Goal: Download file/media

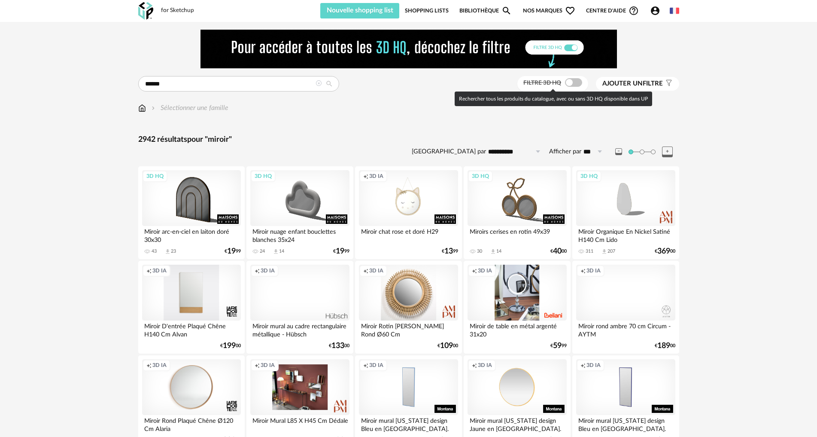
click at [577, 83] on span at bounding box center [573, 82] width 17 height 9
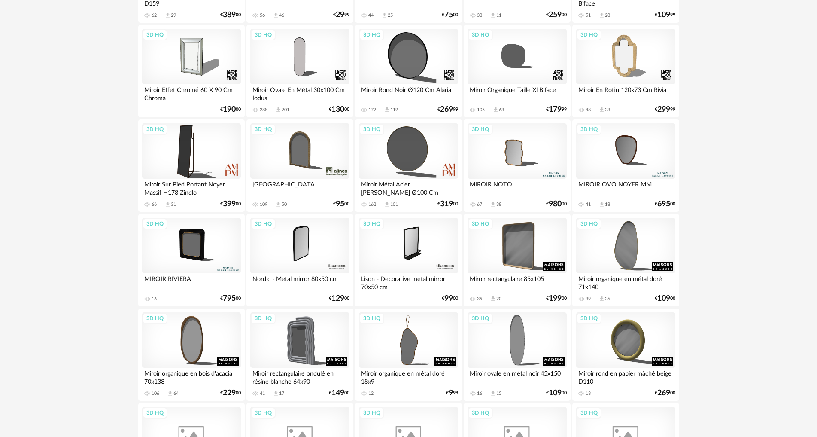
scroll to position [473, 0]
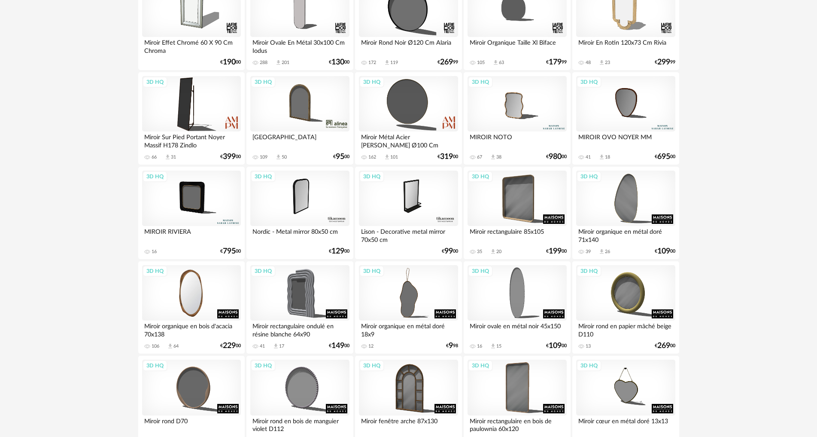
click at [198, 299] on div "3D HQ" at bounding box center [191, 293] width 99 height 56
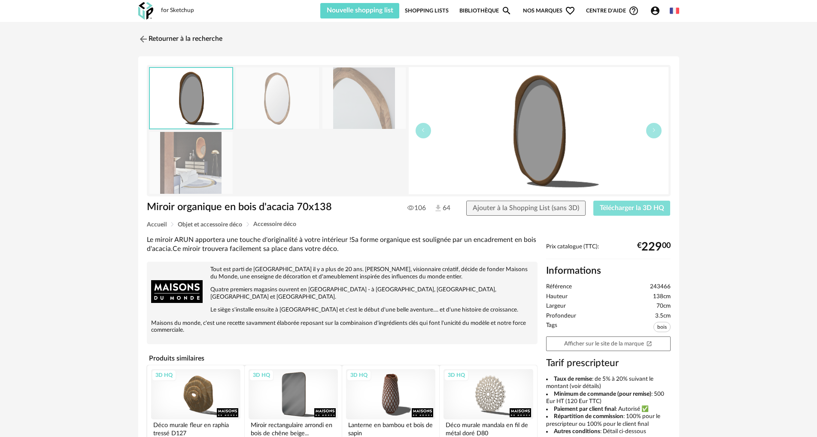
click at [611, 214] on button "Télécharger la 3D HQ" at bounding box center [632, 208] width 77 height 15
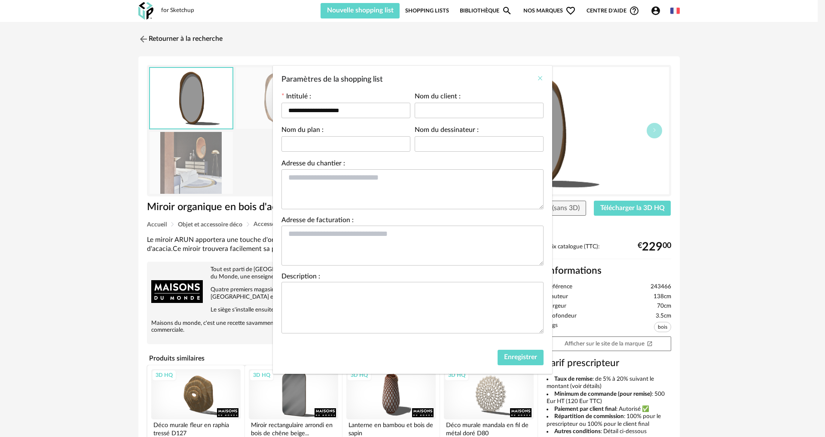
click at [540, 77] on icon "Close" at bounding box center [540, 78] width 7 height 7
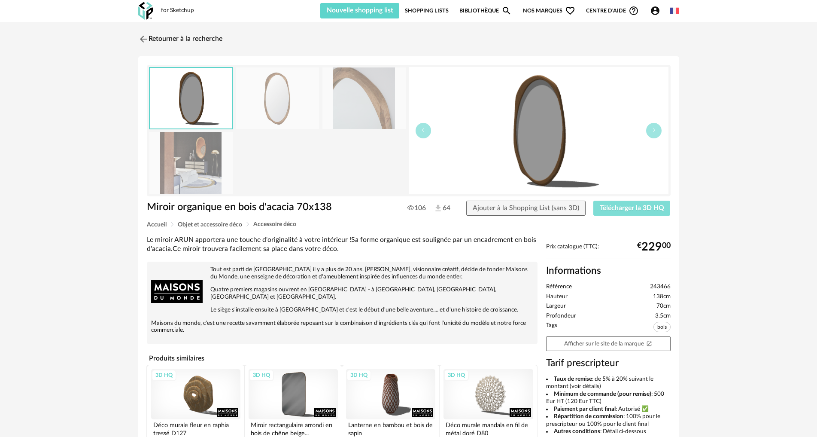
click at [639, 209] on span "Télécharger la 3D HQ" at bounding box center [632, 207] width 64 height 7
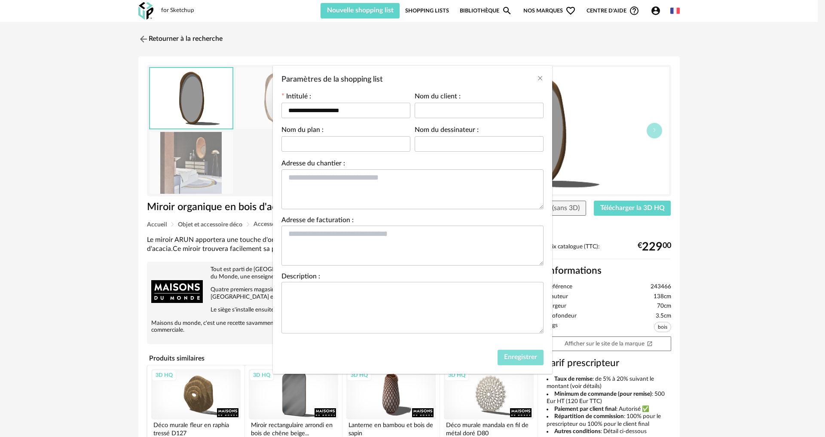
click at [520, 357] on span "Enregistrer" at bounding box center [520, 357] width 33 height 7
